Goal: Task Accomplishment & Management: Manage account settings

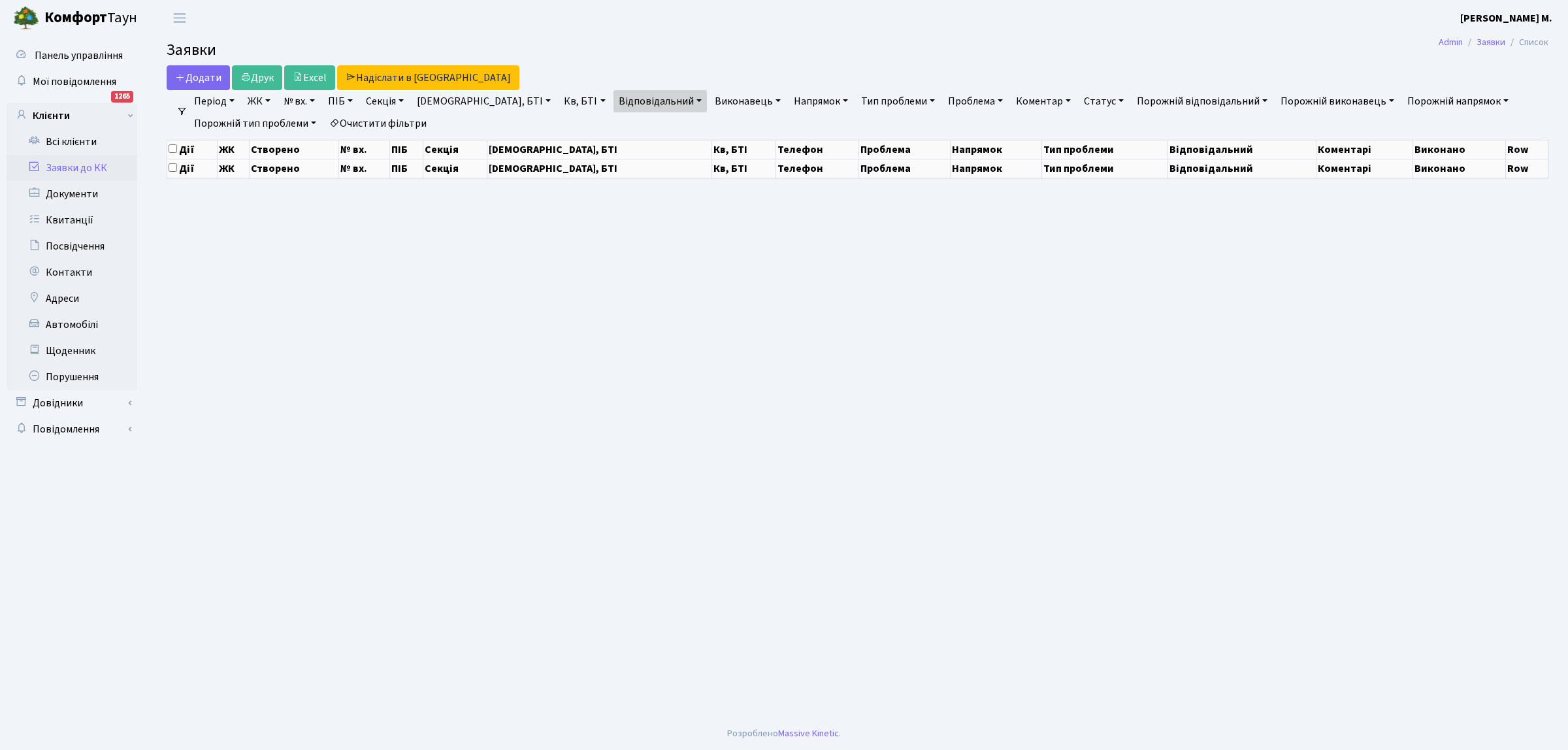
select select "25"
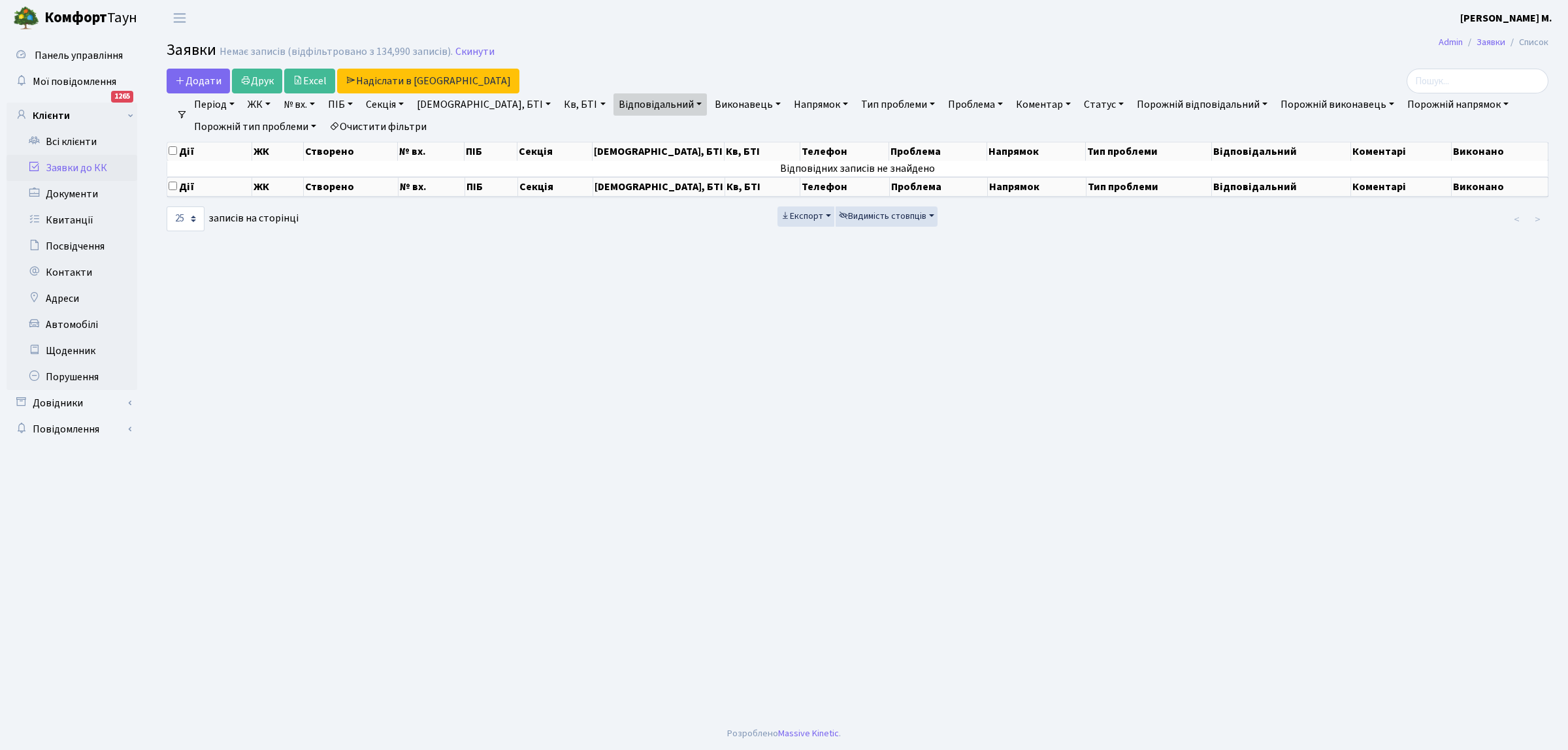
click at [89, 165] on link "Заявки до КК" at bounding box center [72, 168] width 131 height 26
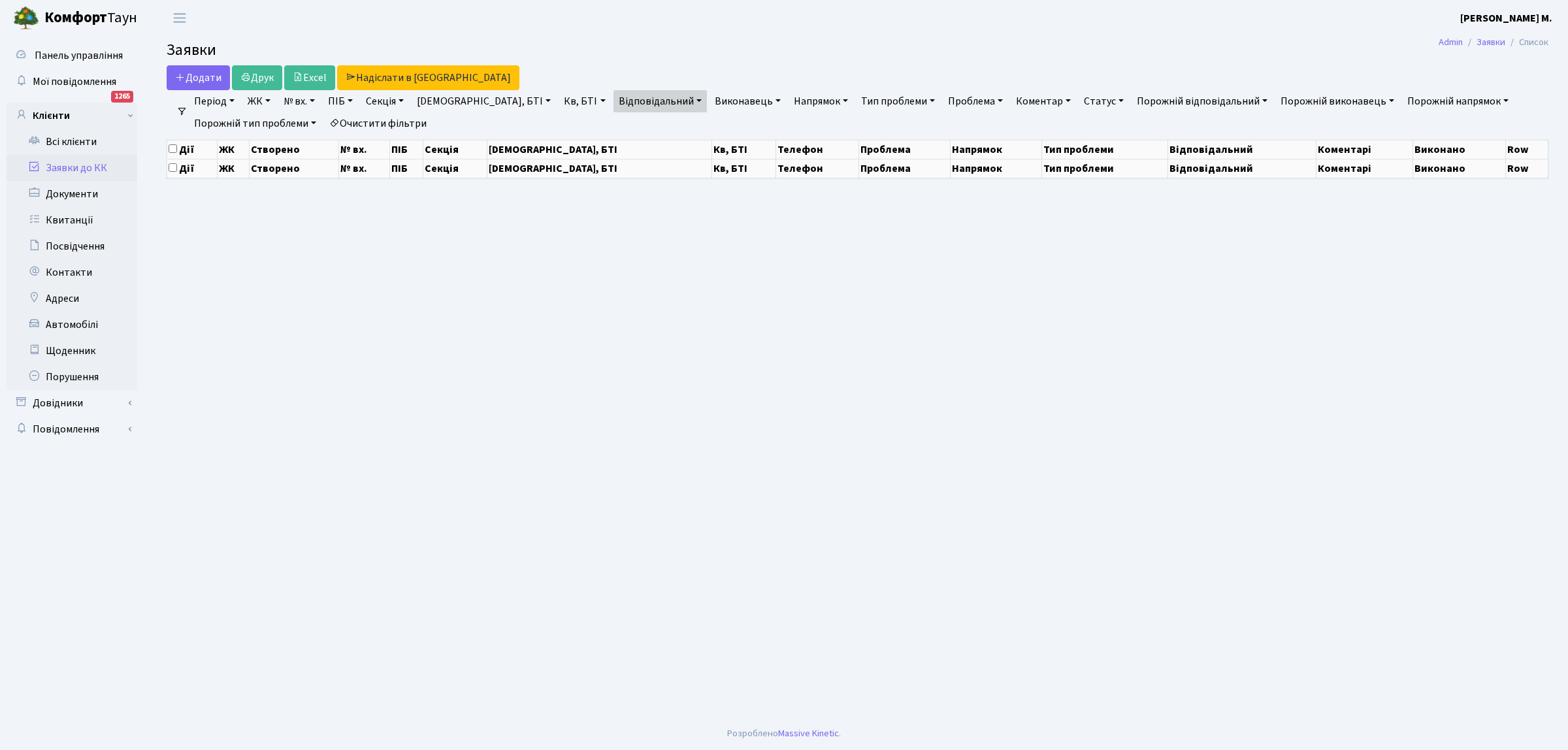
select select "25"
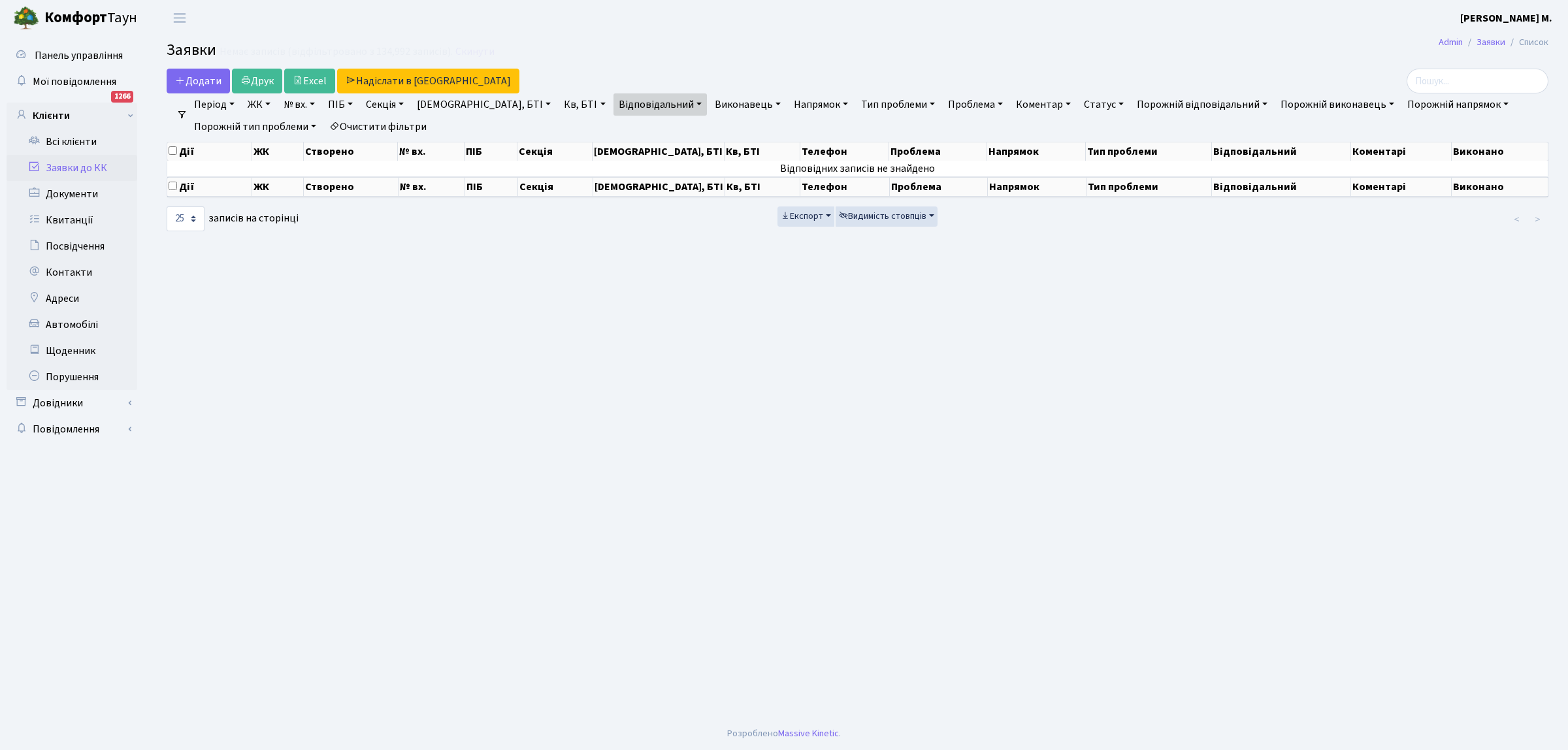
click at [96, 164] on link "Заявки до КК" at bounding box center [72, 168] width 131 height 26
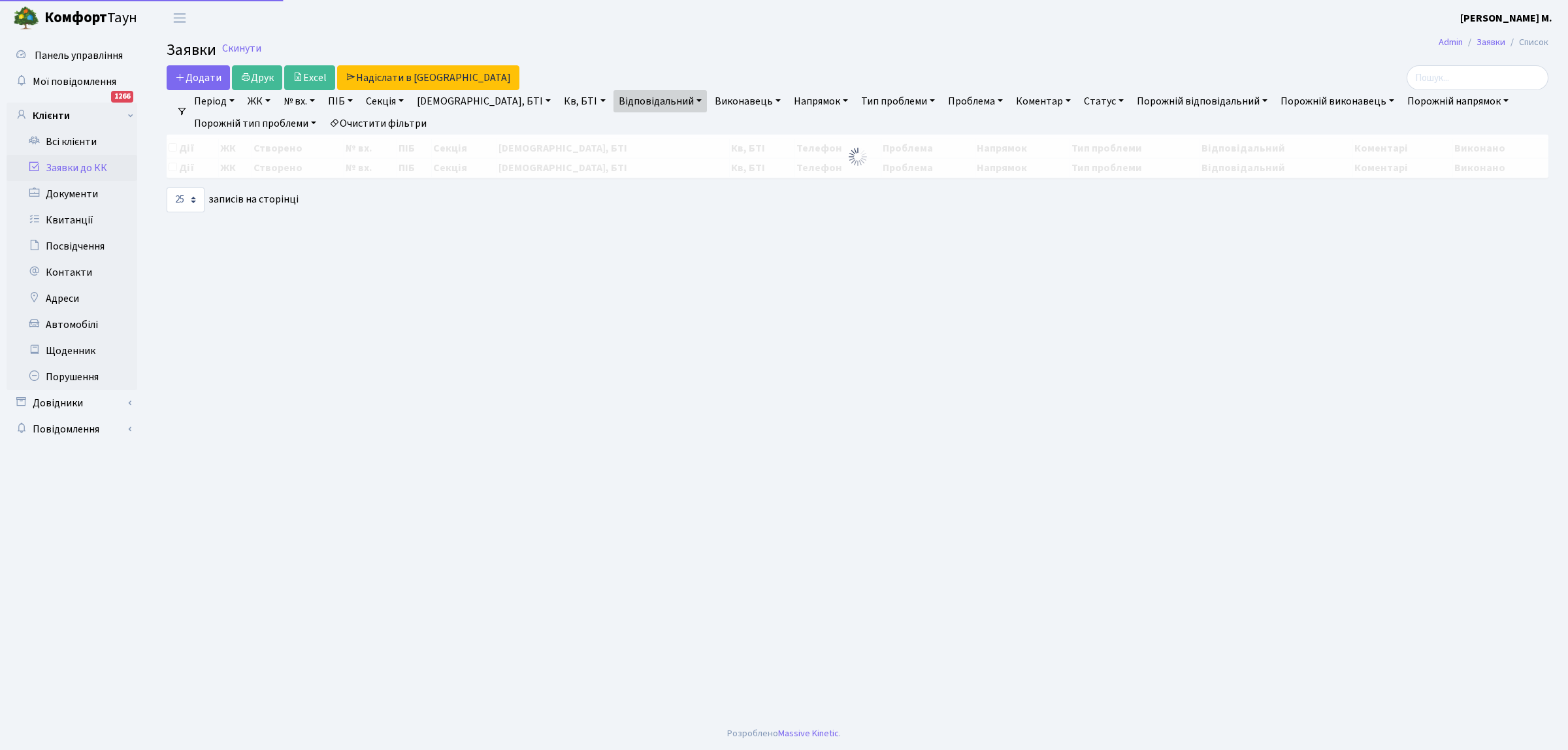
select select "25"
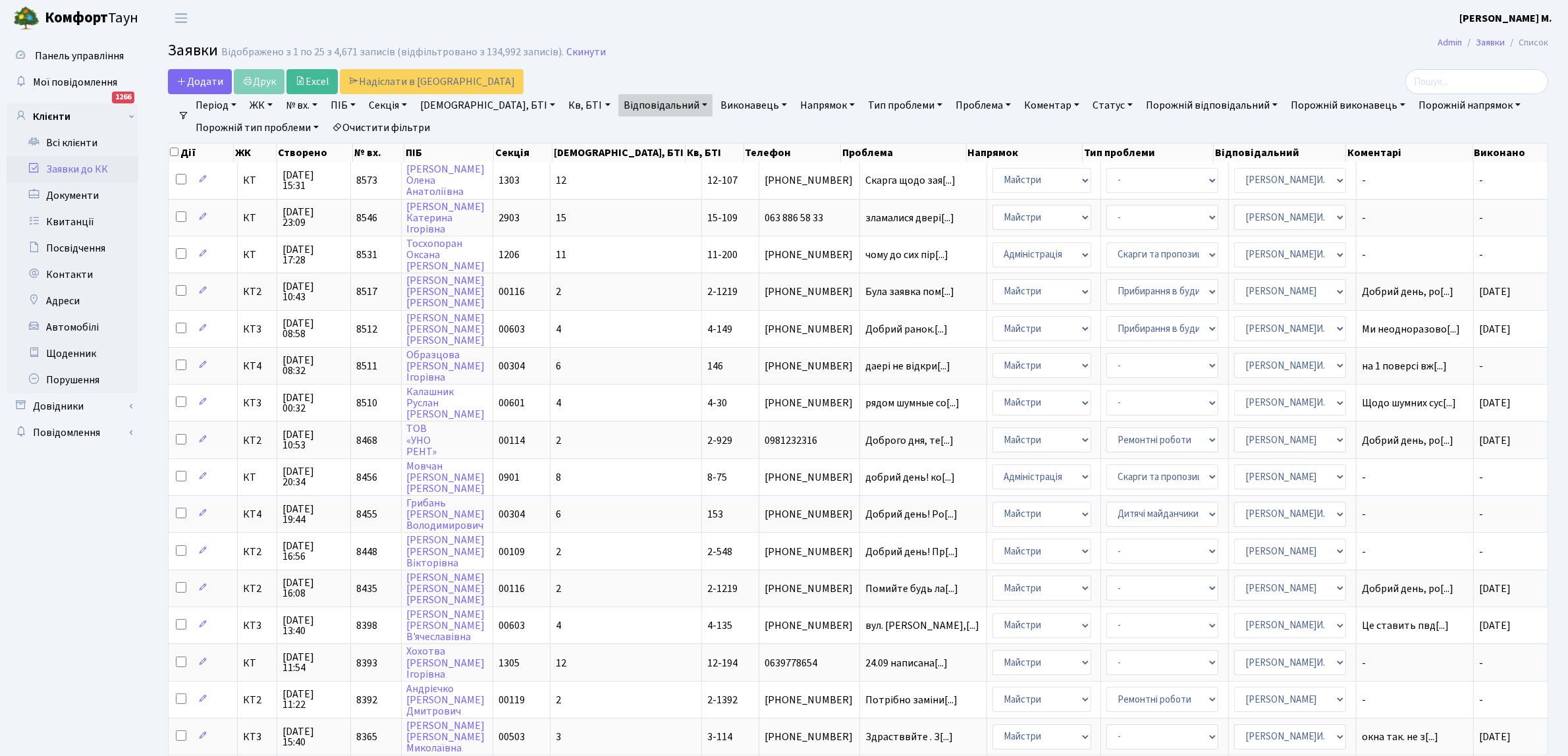
click at [321, 103] on link "№ вх." at bounding box center [302, 106] width 42 height 23
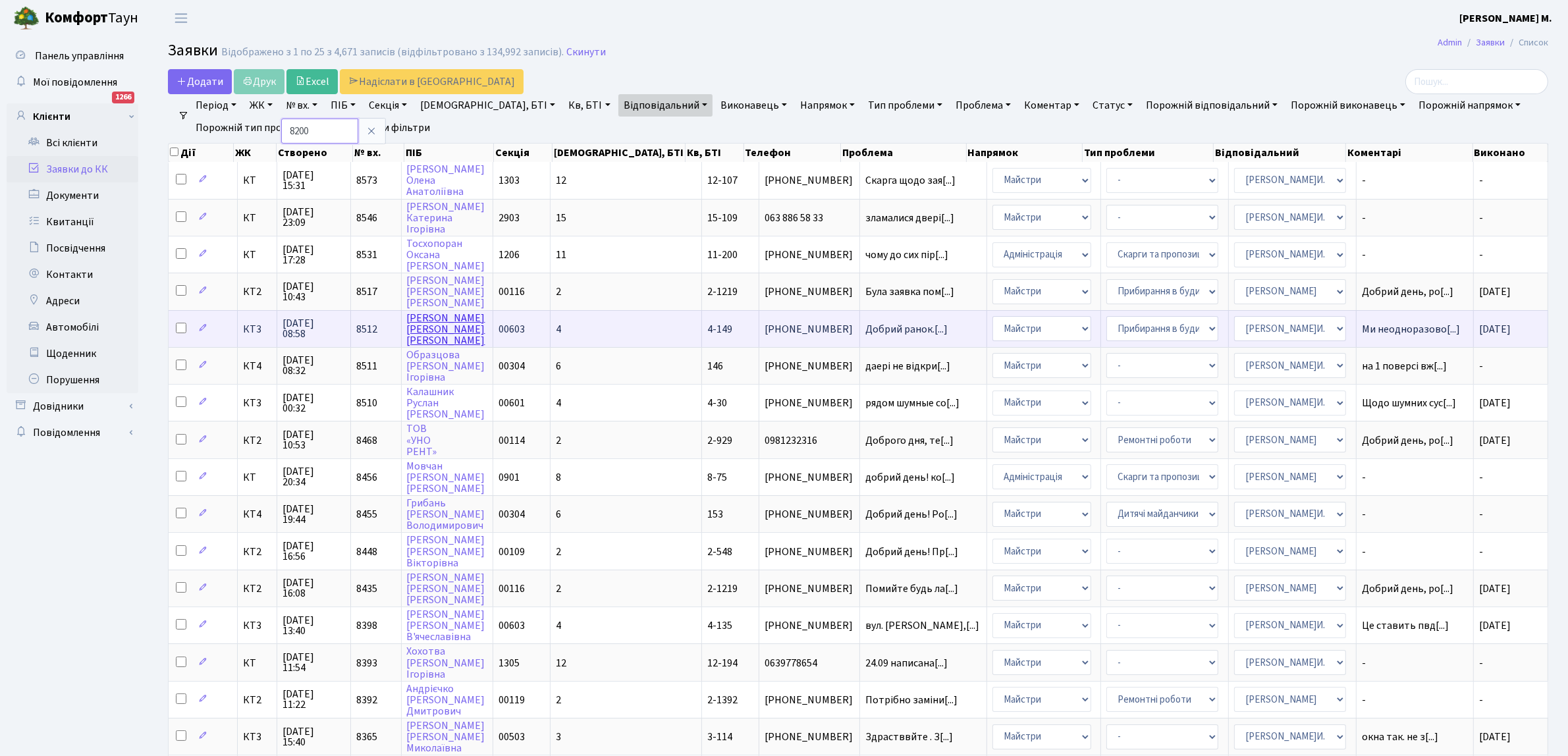
type input "8200"
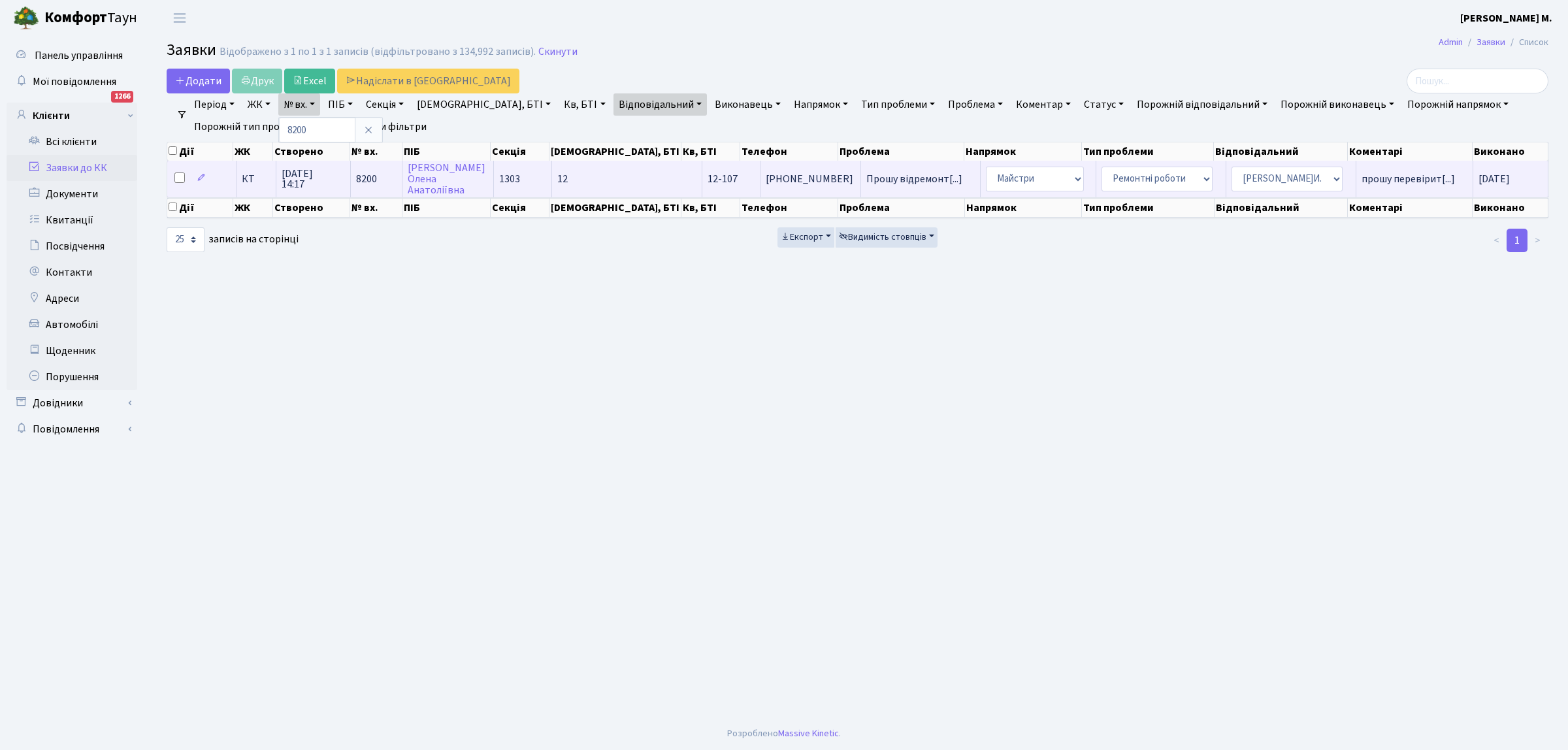
click at [707, 180] on span "12-107" at bounding box center [722, 179] width 30 height 15
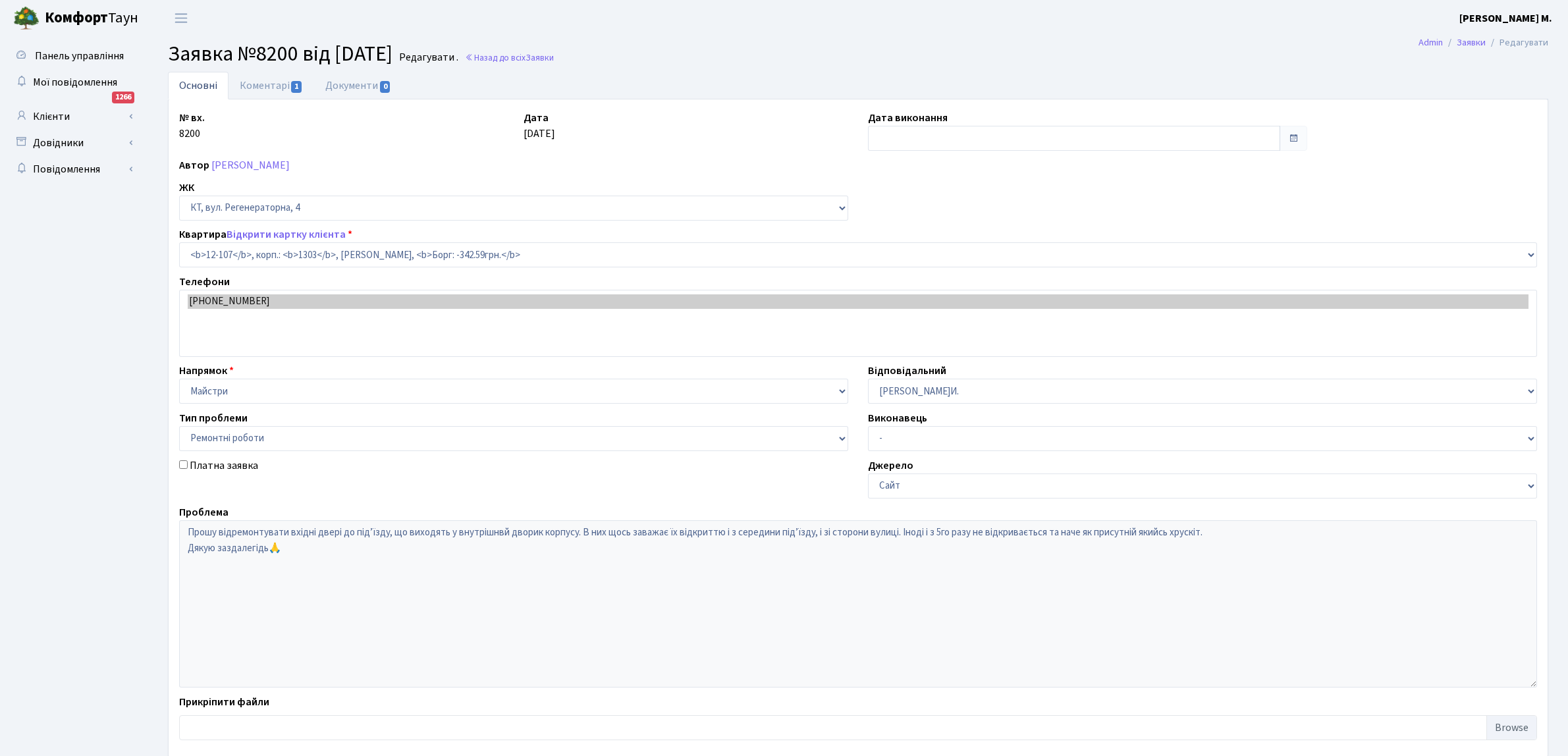
select select "7214"
select select "62"
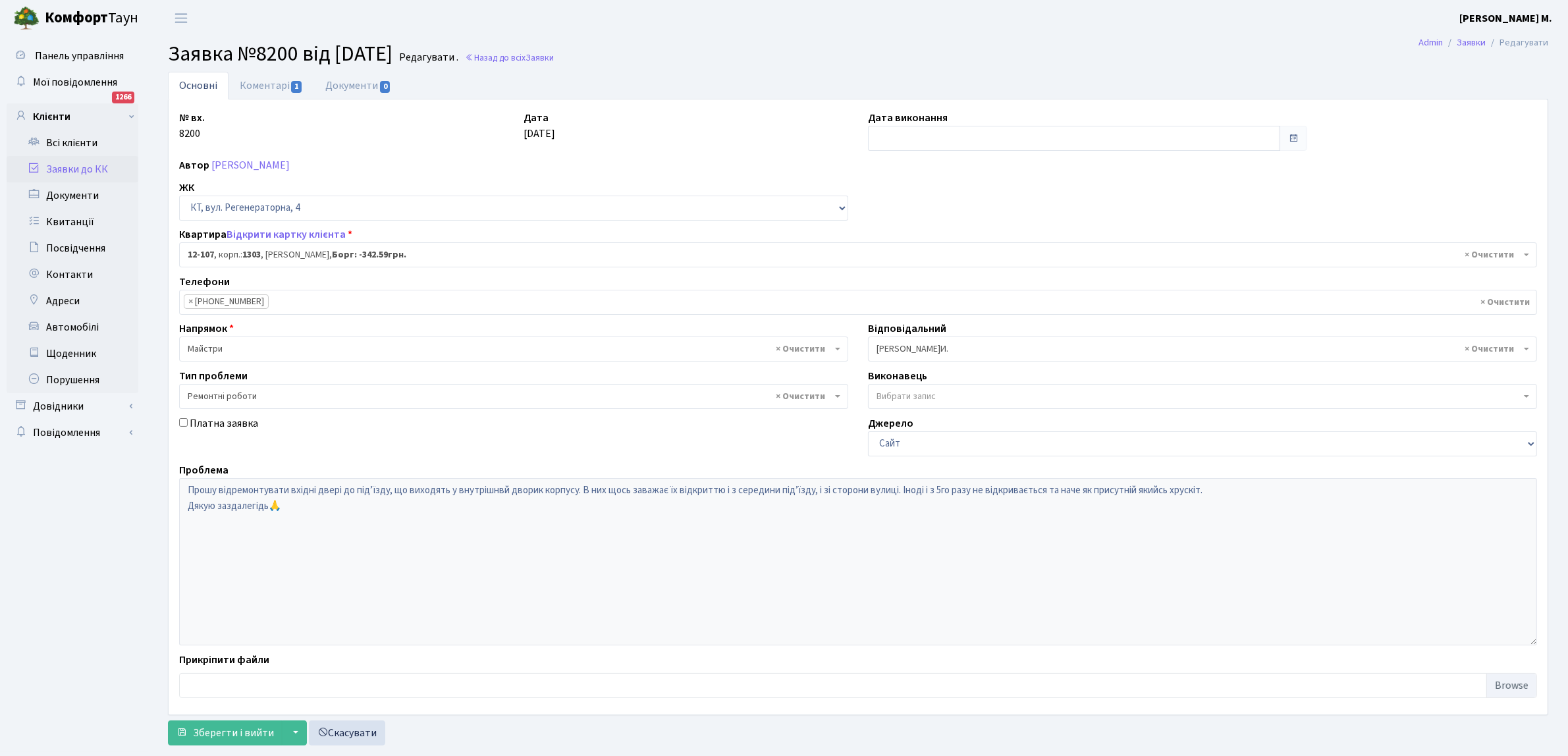
type input "22.09.2025"
click at [288, 83] on link "Коментарі 1" at bounding box center [271, 85] width 86 height 27
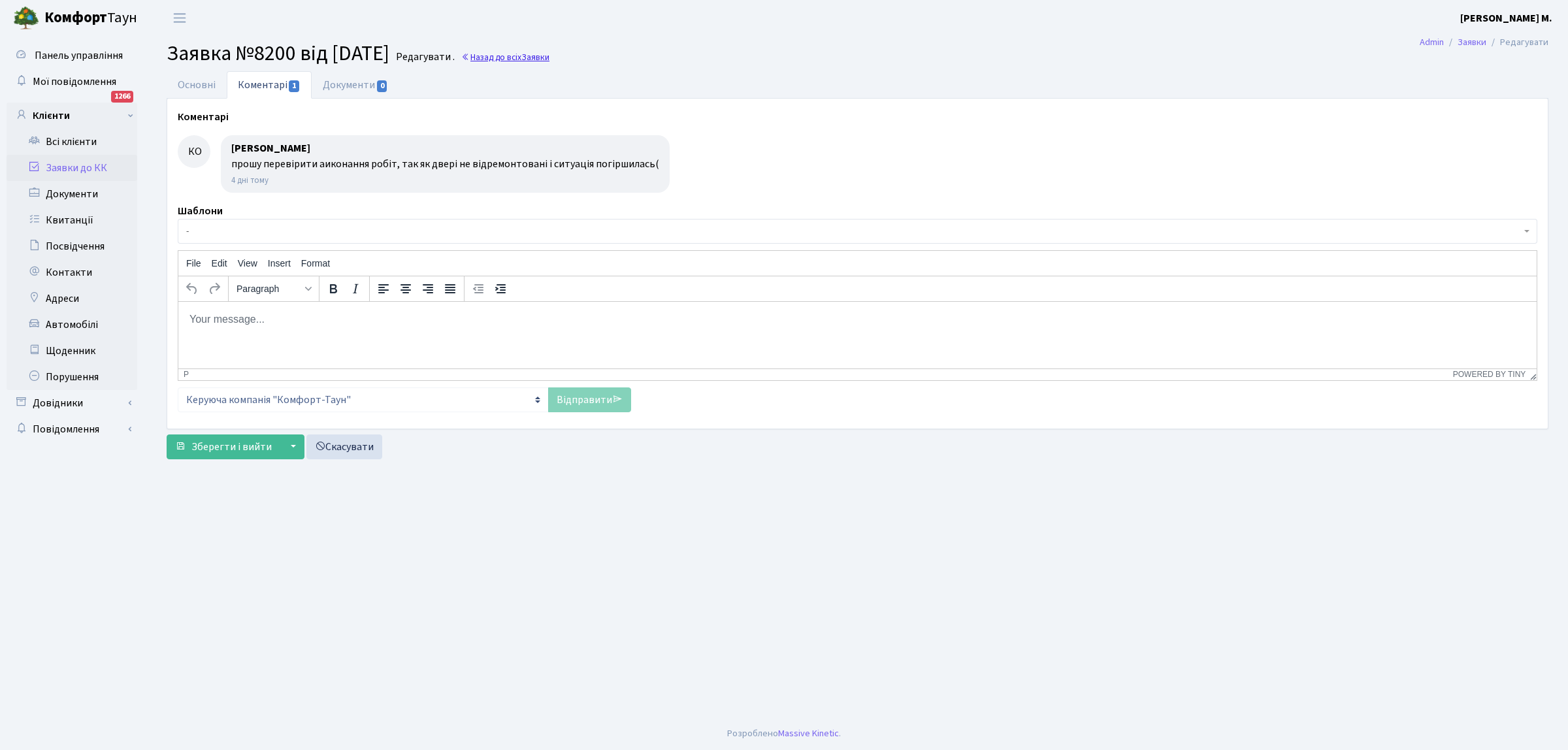
click at [511, 56] on link "Назад до всіх Заявки" at bounding box center [505, 57] width 89 height 12
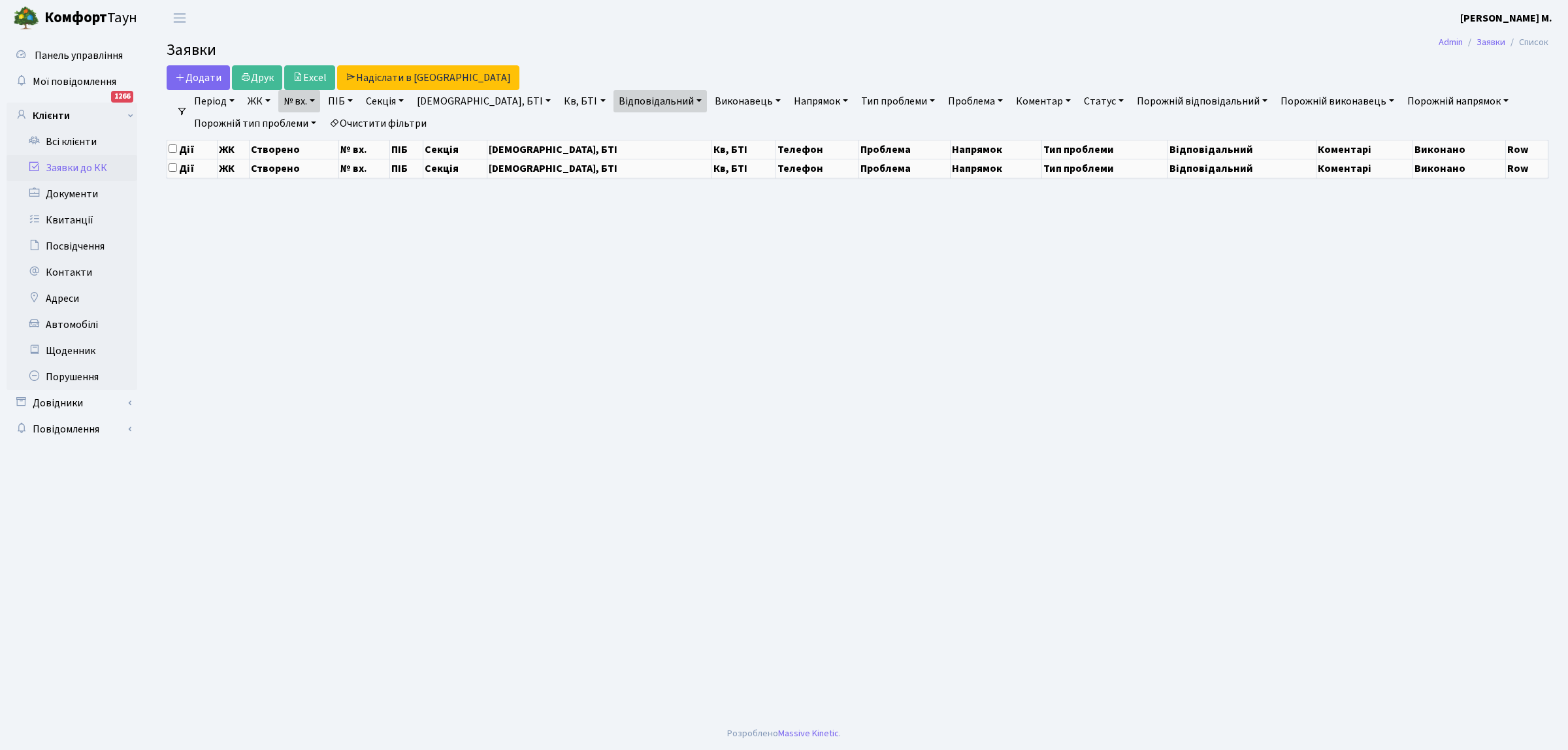
select select "25"
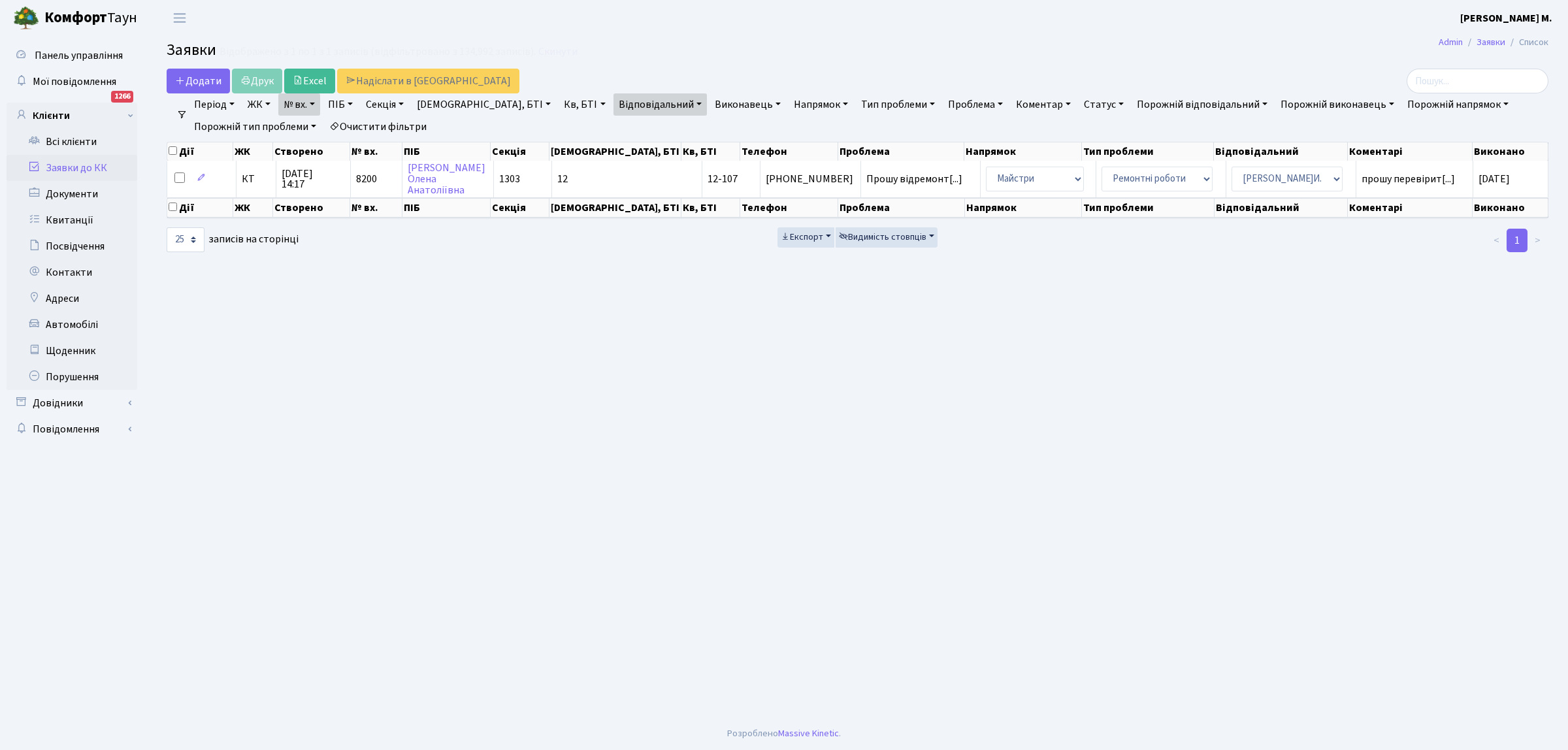
click at [64, 165] on link "Заявки до КК" at bounding box center [72, 168] width 131 height 26
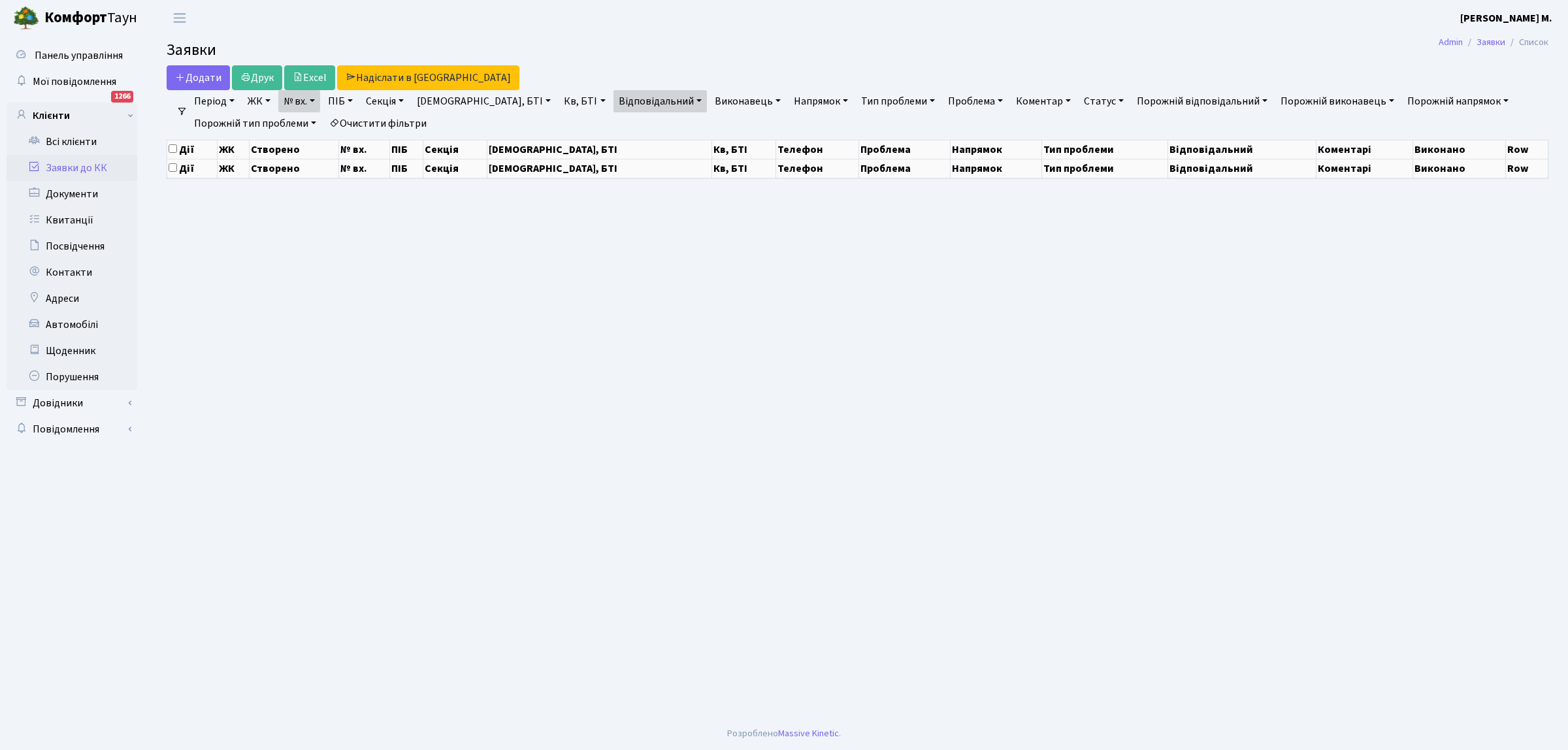
click at [356, 121] on link "Очистити фільтри" at bounding box center [377, 123] width 108 height 23
select select "25"
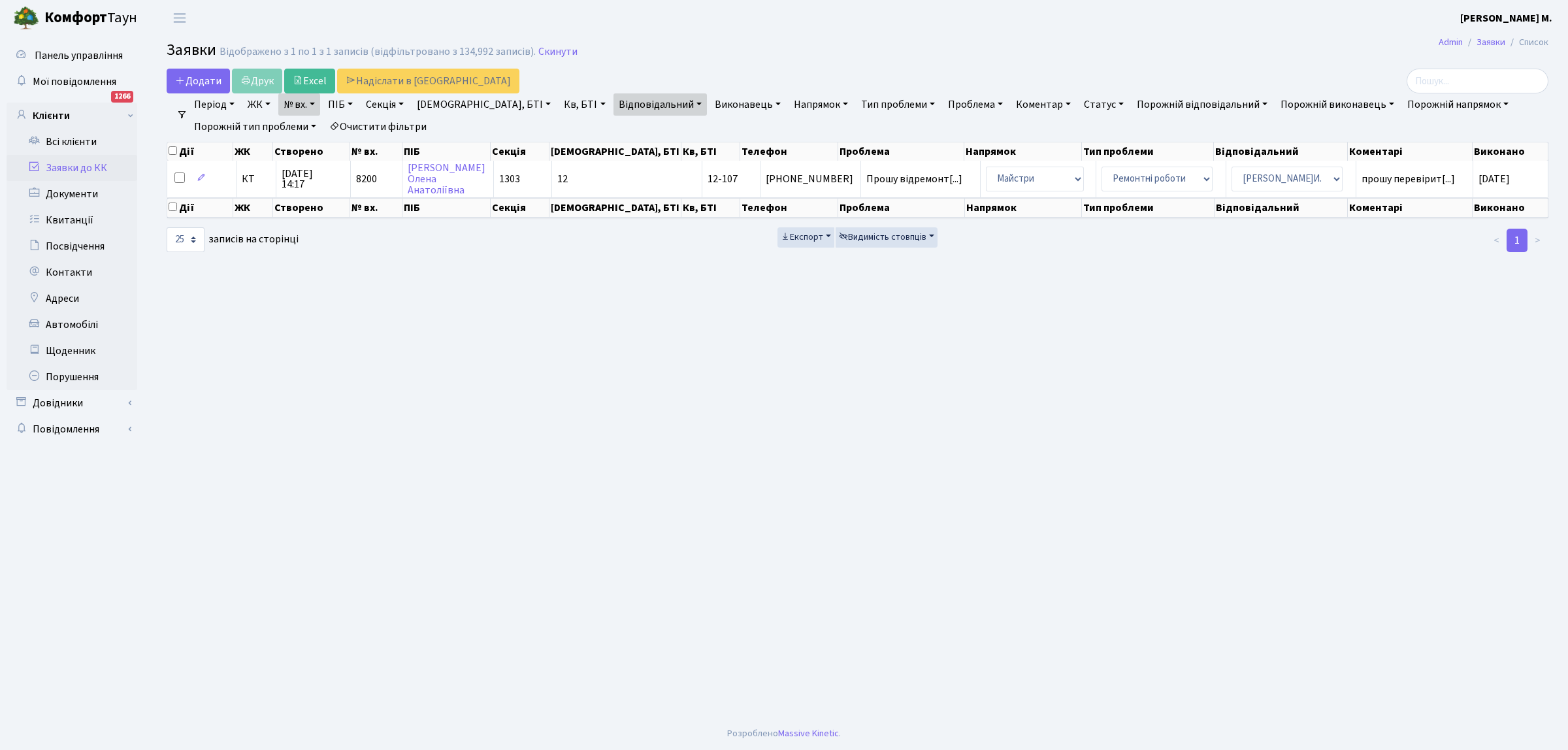
click at [315, 99] on link "№ вх." at bounding box center [299, 105] width 42 height 23
type input "0"
click at [400, 125] on link "Очистити фільтри" at bounding box center [377, 127] width 108 height 23
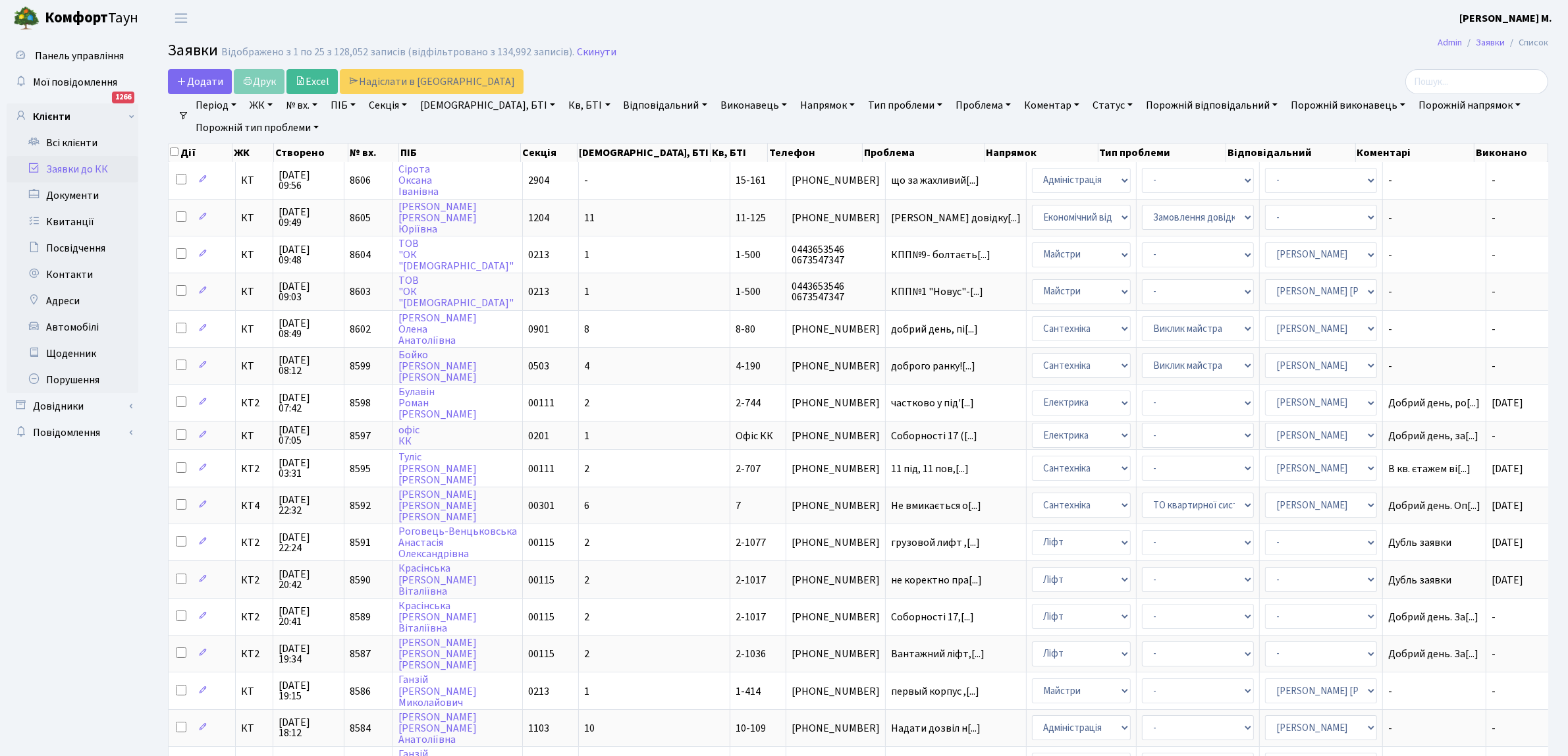
click at [619, 102] on link "Відповідальний" at bounding box center [666, 106] width 94 height 23
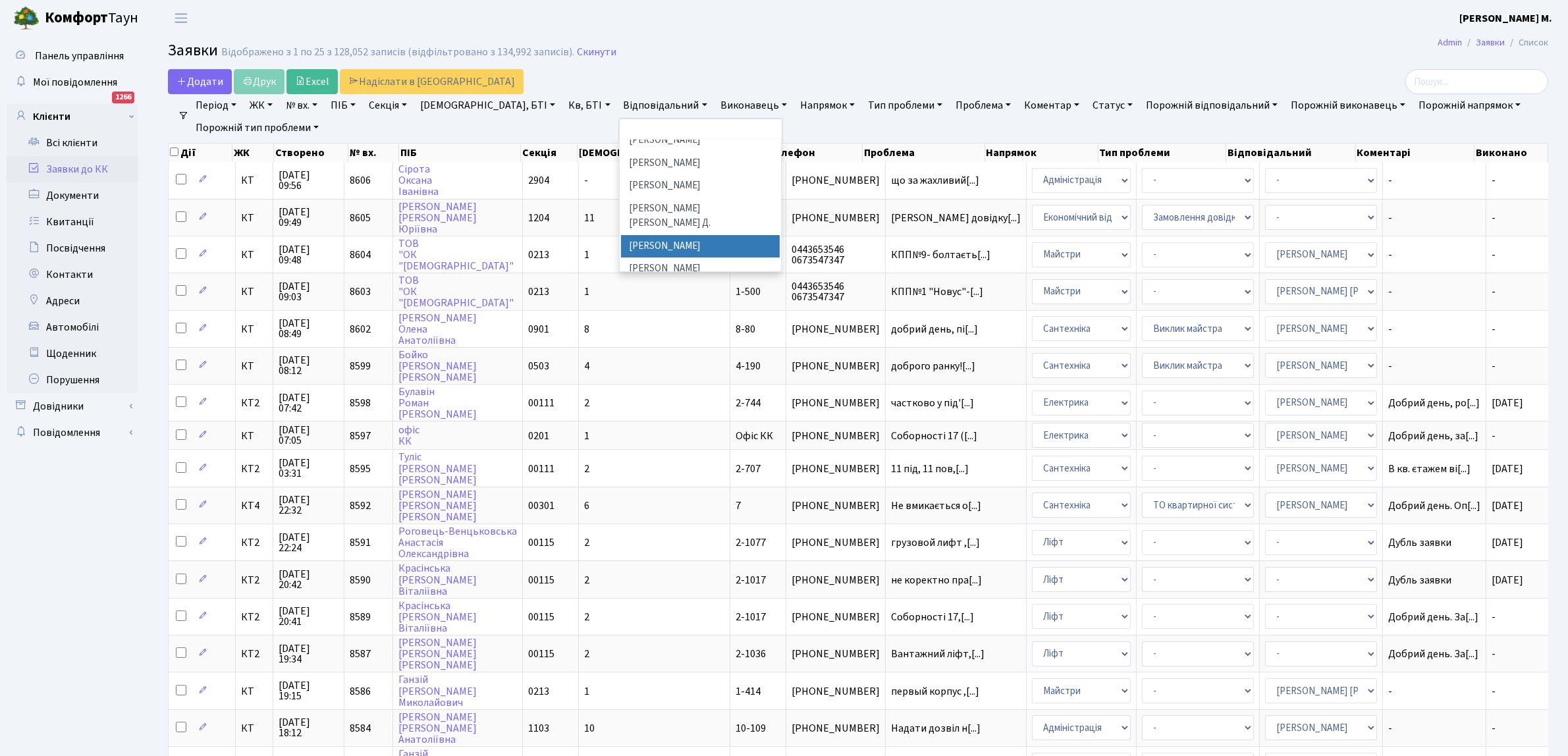
scroll to position [595, 0]
click at [630, 279] on li "[PERSON_NAME]И." at bounding box center [701, 290] width 159 height 23
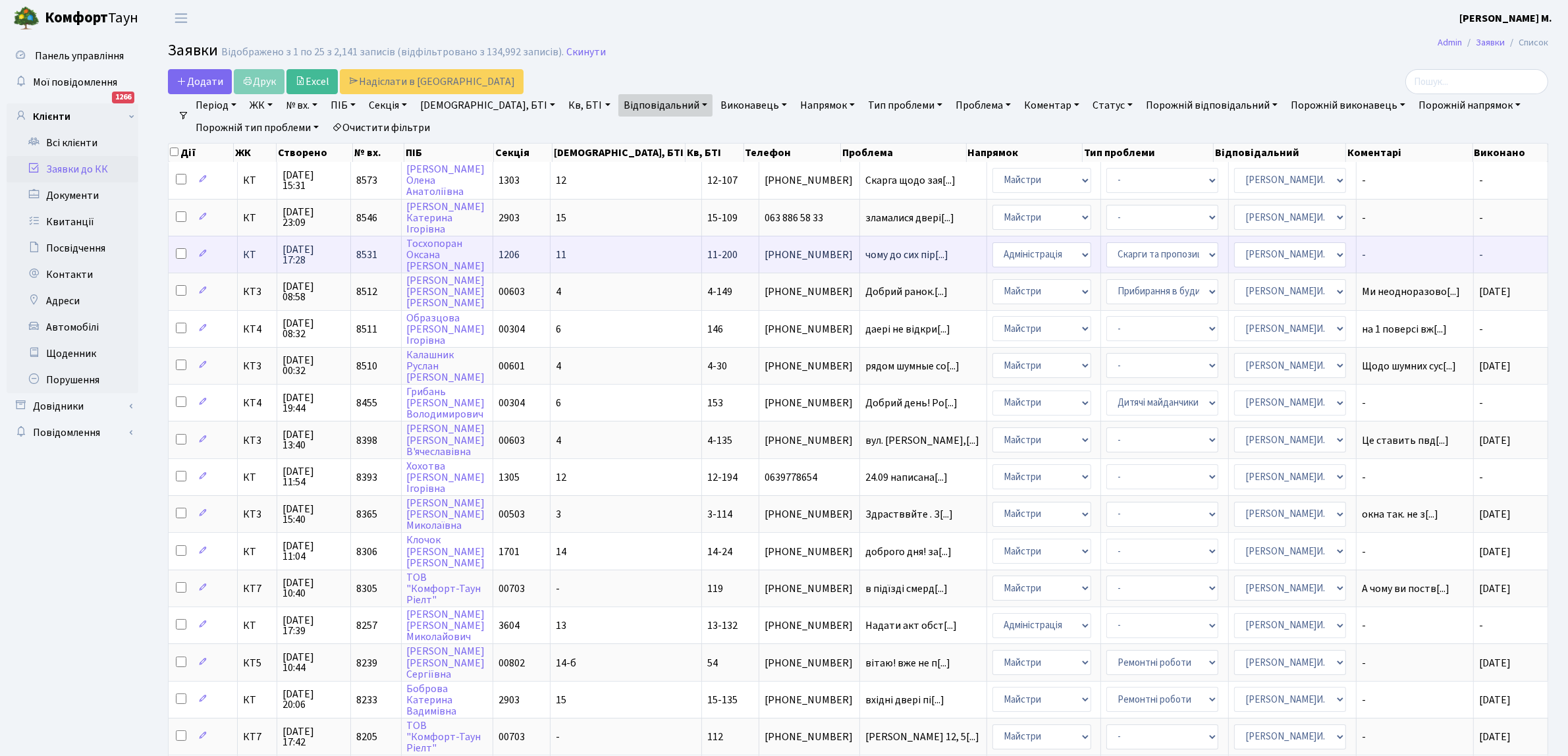
click at [765, 252] on span "050-085-47-95" at bounding box center [809, 255] width 89 height 10
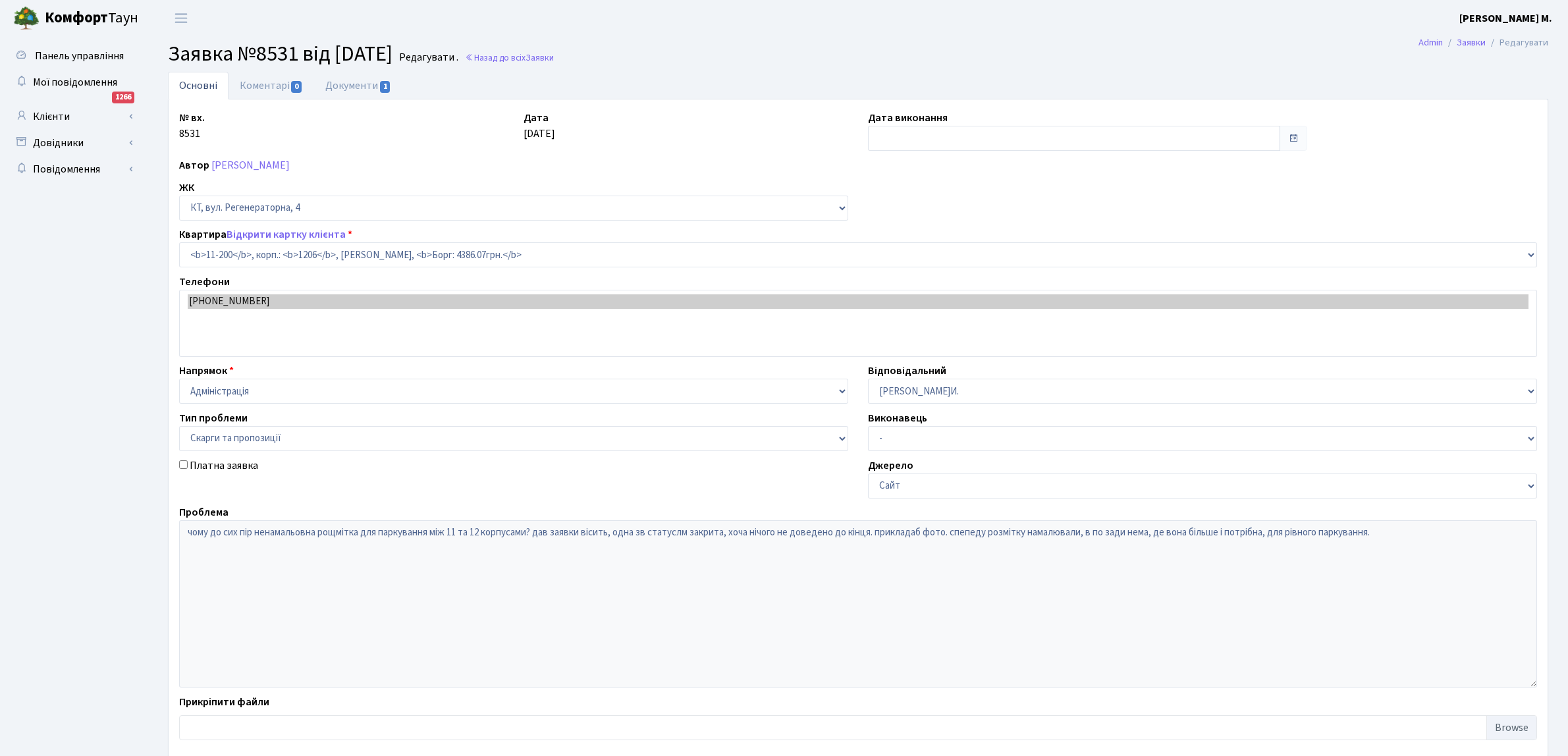
select select "7092"
select select "55"
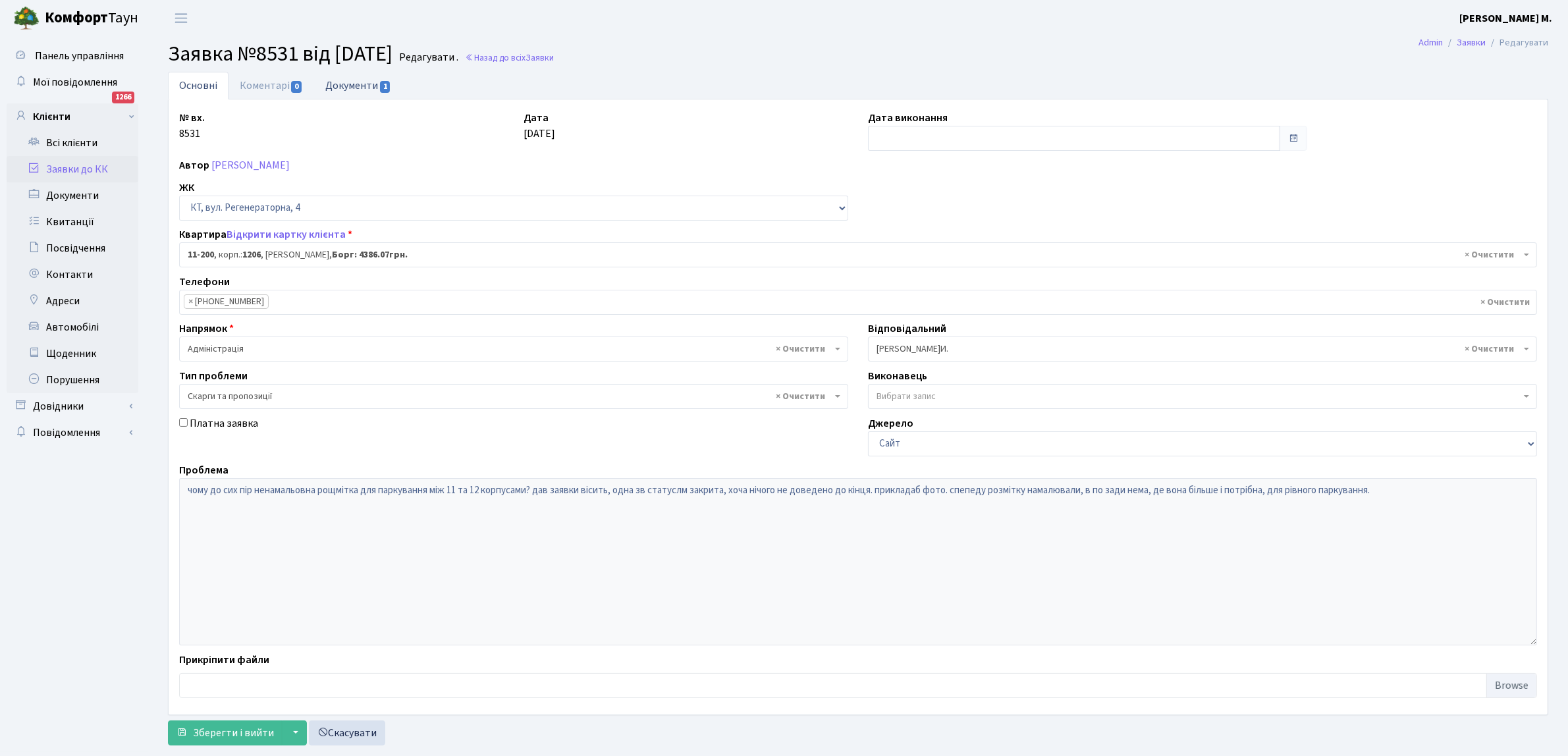
click at [388, 81] on span "1" at bounding box center [385, 88] width 10 height 12
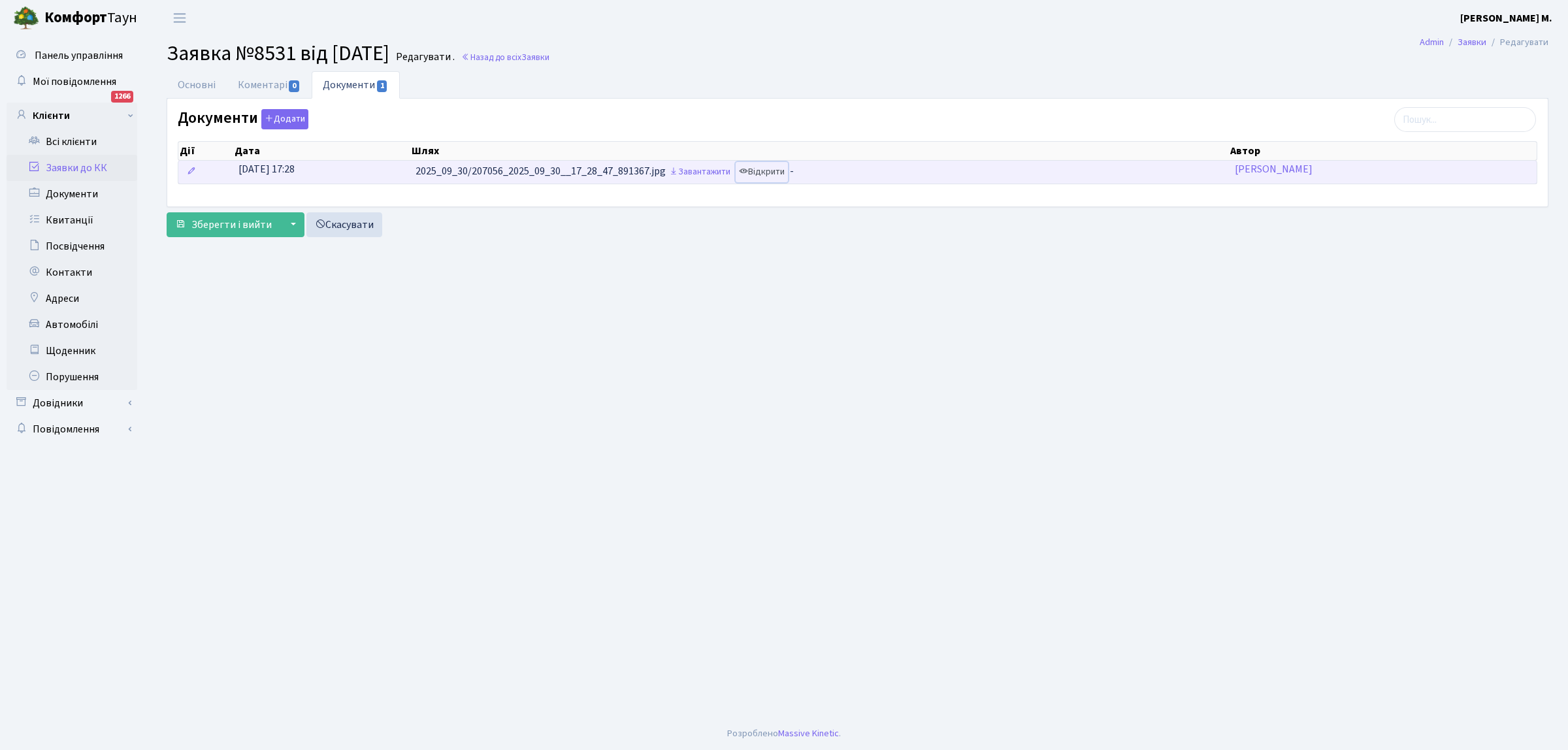
click at [759, 173] on link "Відкрити" at bounding box center [762, 172] width 52 height 20
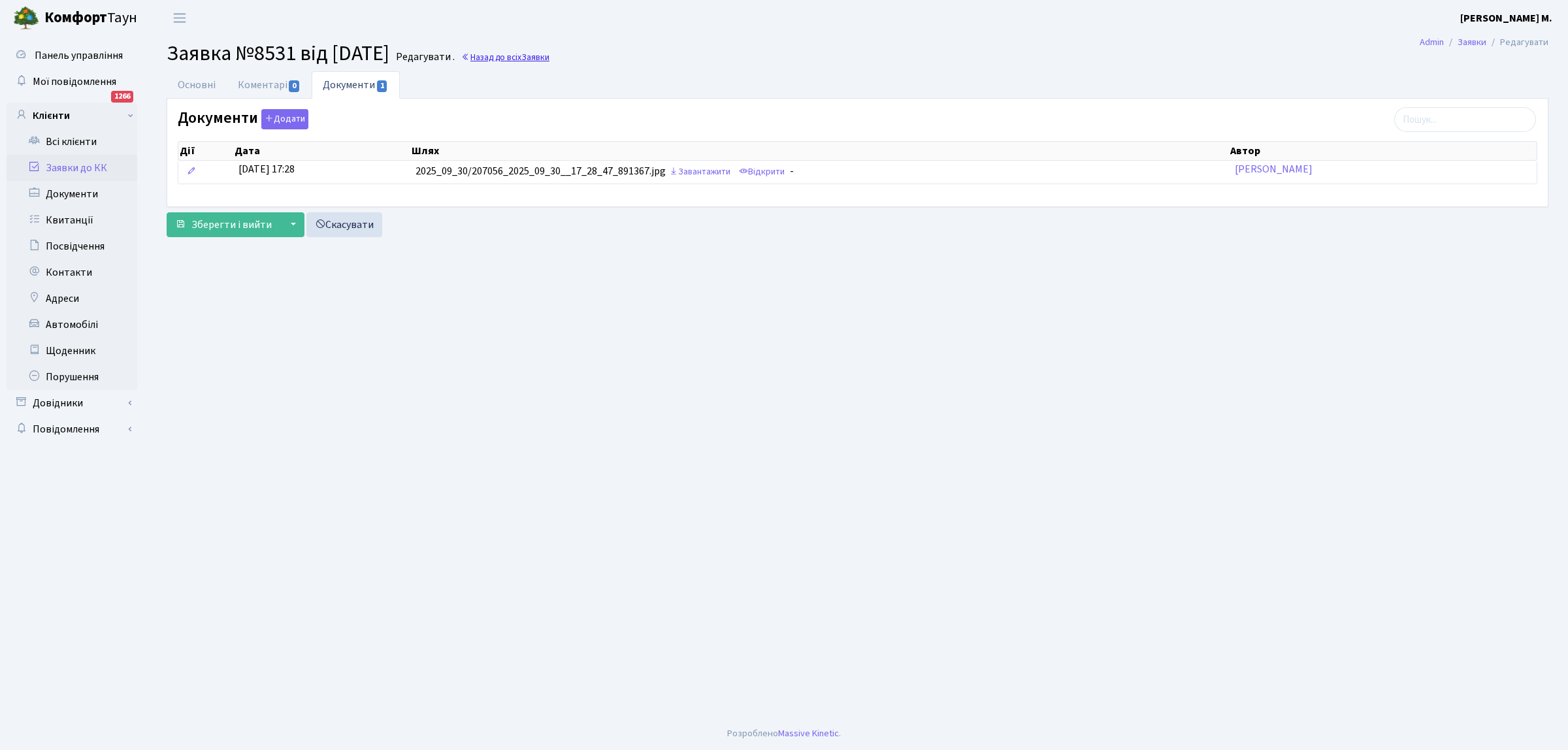
click at [518, 56] on link "Назад до всіх Заявки" at bounding box center [505, 57] width 89 height 12
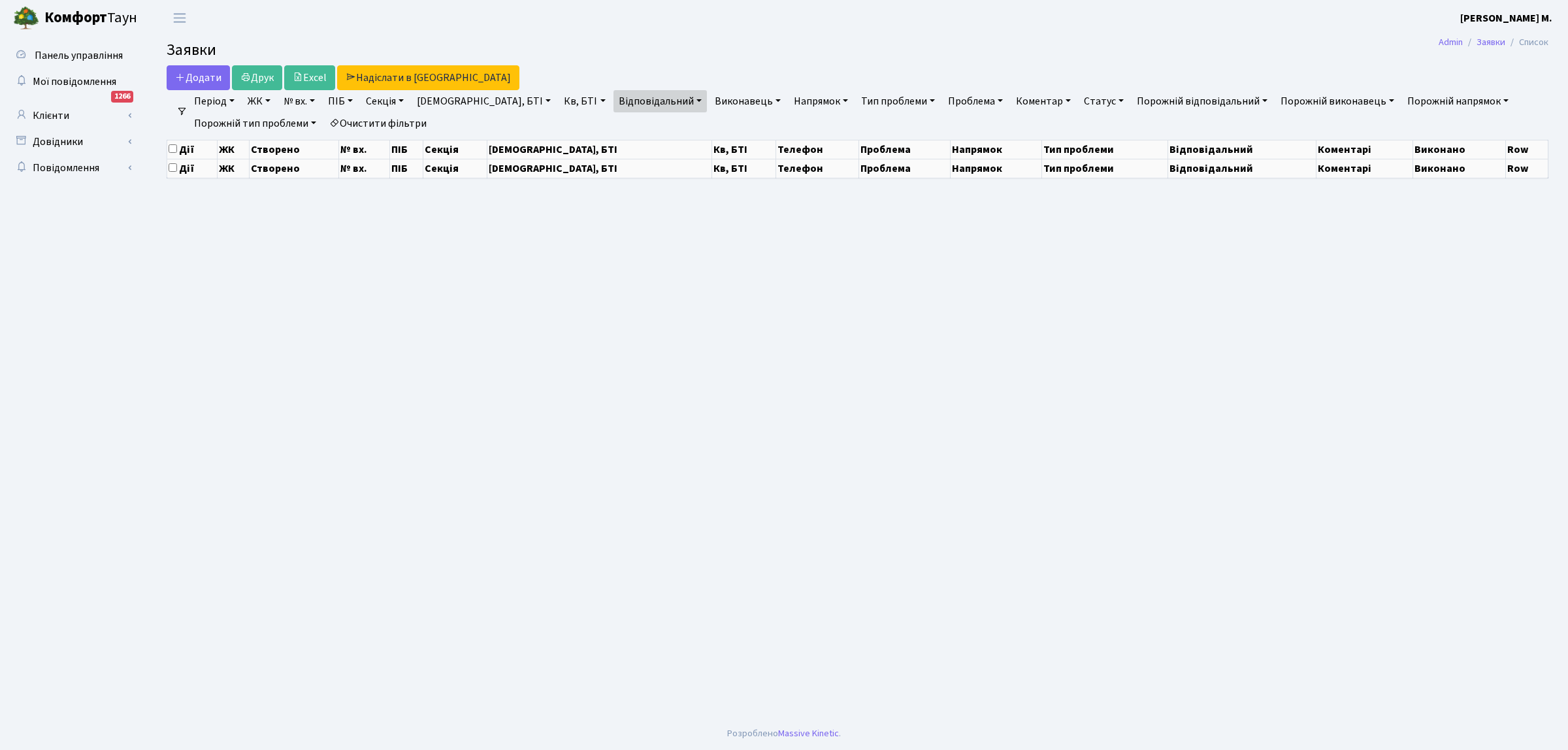
select select "25"
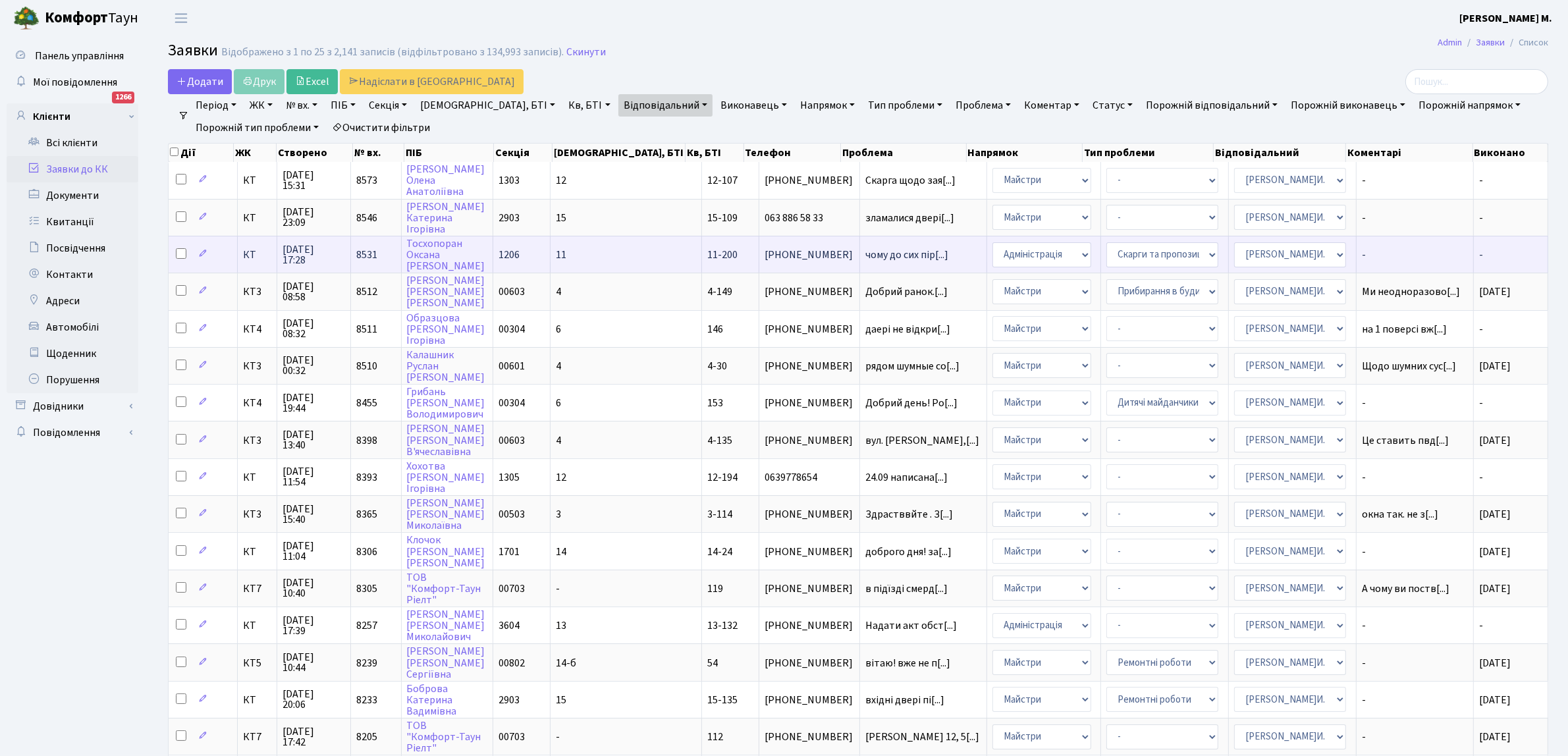
click at [707, 252] on span "11-200" at bounding box center [722, 255] width 31 height 15
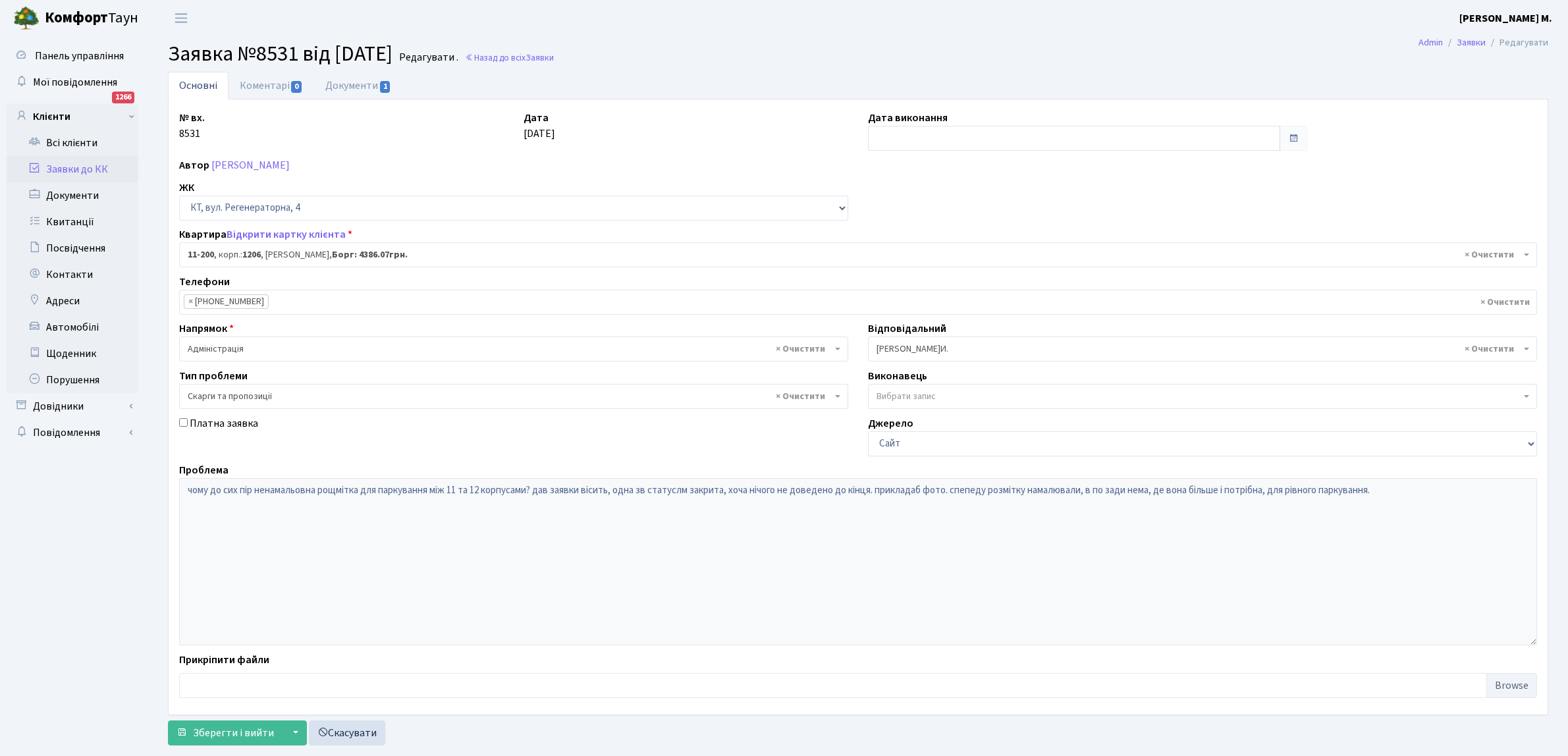
select select "7092"
select select "55"
